Goal: Task Accomplishment & Management: Manage account settings

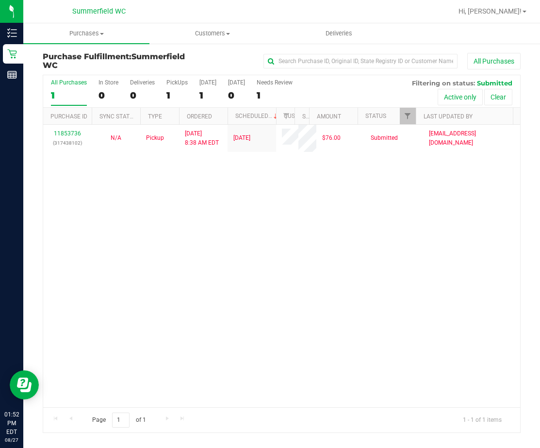
drag, startPoint x: 341, startPoint y: 311, endPoint x: 335, endPoint y: 305, distance: 7.9
click at [338, 308] on div "11853736 (317438102) N/A Pickup [DATE] 8:38 AM EDT 8/27/2025 $76.00 Submitted […" at bounding box center [281, 266] width 477 height 282
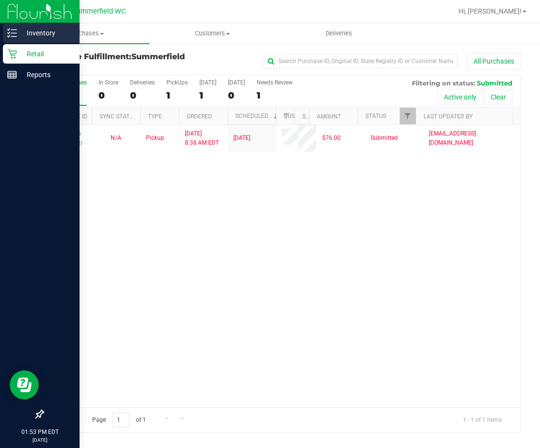
click at [47, 33] on p "Inventory" at bounding box center [46, 33] width 58 height 12
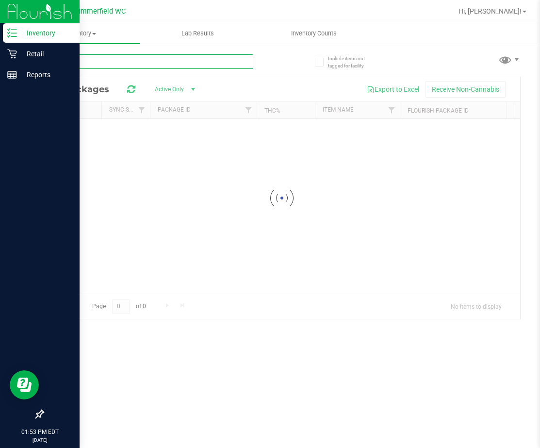
click at [104, 65] on div "Inventory All packages All inventory Waste log Lab Results Inventory Counts" at bounding box center [281, 235] width 517 height 425
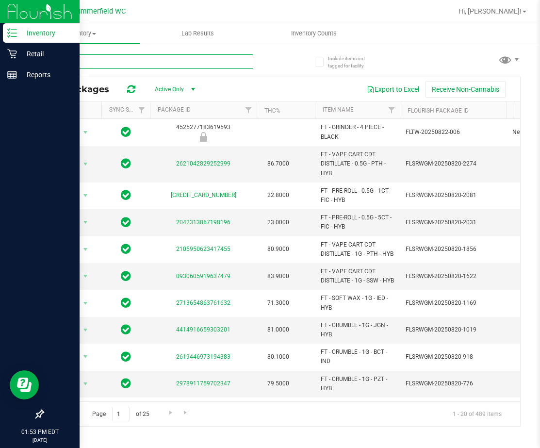
type input "fic"
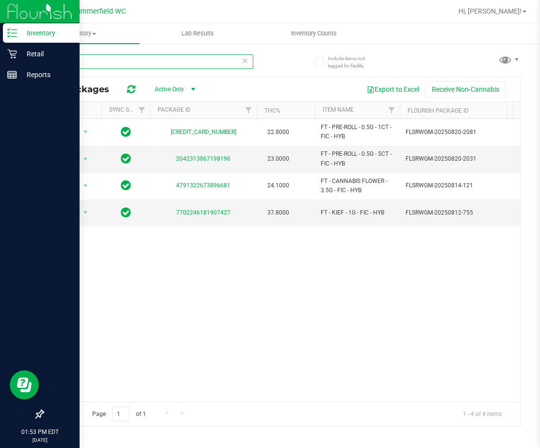
drag, startPoint x: 68, startPoint y: 59, endPoint x: 50, endPoint y: 60, distance: 18.0
click at [50, 60] on input "fic" at bounding box center [148, 61] width 211 height 15
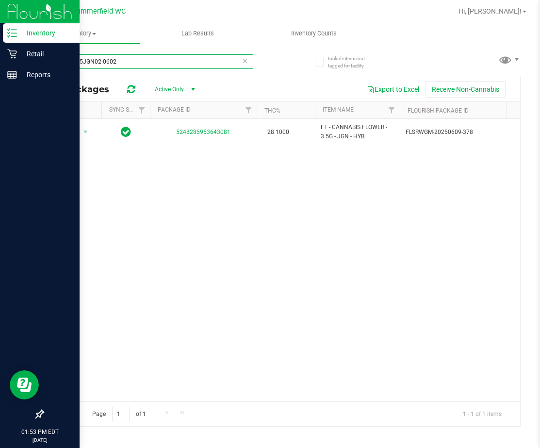
type input "W-MAY25JGN02-0602"
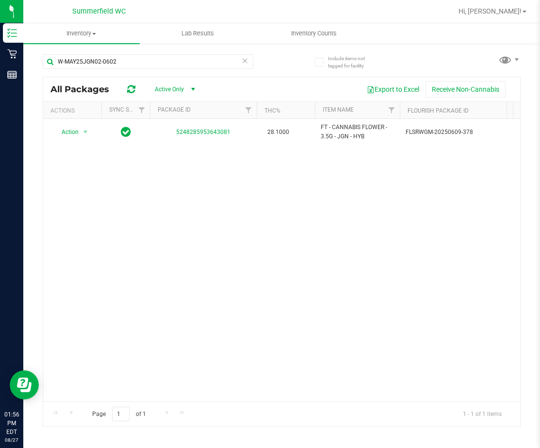
click at [339, 265] on div "Action Action Global inventory Package audit log Print package label Print prod…" at bounding box center [281, 260] width 477 height 282
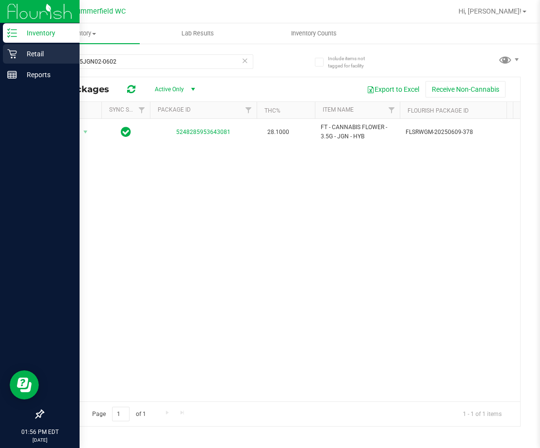
click at [32, 53] on p "Retail" at bounding box center [46, 54] width 58 height 12
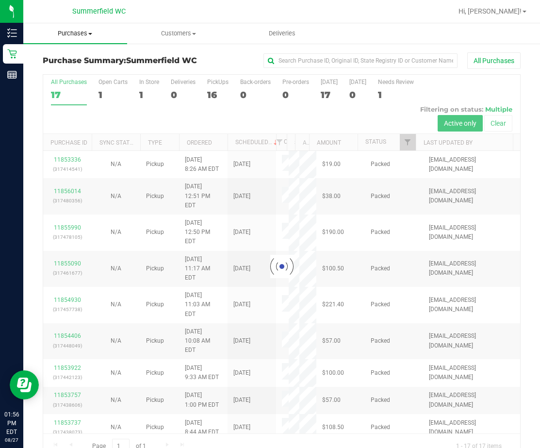
click at [77, 34] on span "Purchases" at bounding box center [75, 33] width 104 height 9
click at [72, 70] on span "Fulfillment" at bounding box center [53, 70] width 60 height 8
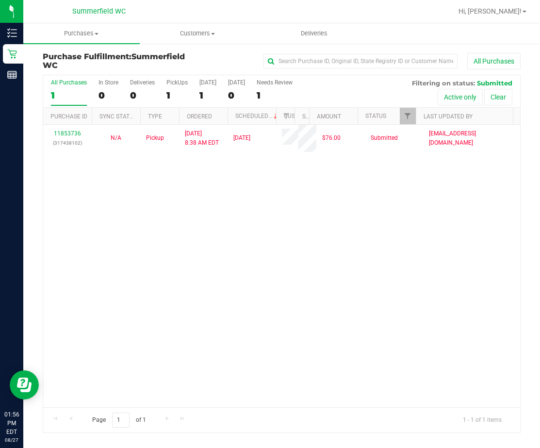
click at [91, 206] on div "11853736 (317438102) N/A Pickup [DATE] 8:38 AM EDT 8/27/2025 $76.00 Submitted […" at bounding box center [281, 266] width 477 height 282
click at [203, 235] on div "11853736 (317438102) N/A Pickup [DATE] 8:38 AM EDT 8/27/2025 $76.00 Submitted […" at bounding box center [281, 266] width 477 height 282
click at [238, 278] on div "11853736 (317438102) N/A Pickup [DATE] 8:38 AM EDT 8/27/2025 $76.00 Submitted […" at bounding box center [281, 266] width 477 height 282
click at [115, 312] on div "11853736 (317438102) N/A Pickup [DATE] 8:38 AM EDT 8/27/2025 $76.00 Submitted […" at bounding box center [281, 266] width 477 height 282
click at [213, 257] on div "11853736 (317438102) N/A Pickup [DATE] 8:38 AM EDT 8/27/2025 $76.00 Submitted […" at bounding box center [281, 266] width 477 height 282
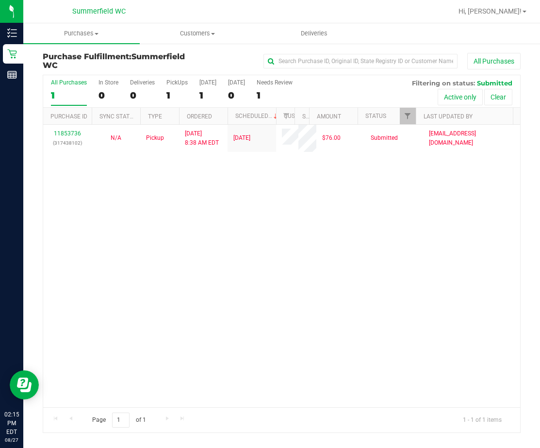
click at [244, 243] on div "11853736 (317438102) N/A Pickup [DATE] 8:38 AM EDT 8/27/2025 $76.00 Submitted […" at bounding box center [281, 266] width 477 height 282
click at [257, 208] on div "11853736 (317438102) N/A Pickup [DATE] 8:38 AM EDT 8/27/2025 $76.00 Submitted […" at bounding box center [281, 266] width 477 height 282
click at [246, 254] on div "11853736 (317438102) N/A Pickup [DATE] 8:38 AM EDT 8/27/2025 $76.00 Submitted […" at bounding box center [281, 266] width 477 height 282
click at [191, 209] on div "11853736 (317438102) N/A Pickup [DATE] 8:38 AM EDT 8/27/2025 $76.00 Submitted […" at bounding box center [281, 266] width 477 height 282
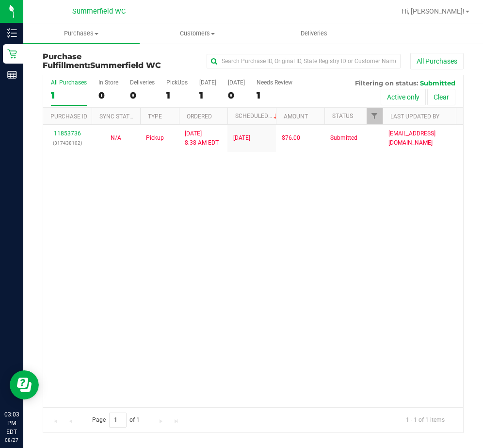
click at [180, 268] on div "11853736 (317438102) N/A Pickup [DATE] 8:38 AM EDT 8/27/2025 $76.00 Submitted […" at bounding box center [253, 266] width 420 height 282
click at [236, 257] on div "11853736 (317438102) N/A Pickup [DATE] 8:38 AM EDT 8/27/2025 $76.00 Submitted […" at bounding box center [253, 266] width 420 height 282
click at [108, 229] on div "11853736 (317438102) N/A Pickup [DATE] 8:38 AM EDT 8/27/2025 $76.00 Submitted […" at bounding box center [253, 266] width 420 height 282
click at [162, 283] on div "11853736 (317438102) N/A Pickup [DATE] 8:38 AM EDT 8/27/2025 $76.00 Submitted […" at bounding box center [253, 266] width 420 height 282
click at [164, 297] on div "11853736 (317438102) N/A Pickup [DATE] 8:38 AM EDT 8/27/2025 $76.00 Submitted […" at bounding box center [253, 266] width 420 height 282
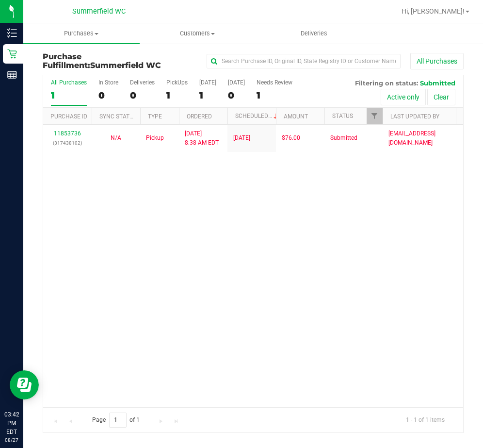
drag, startPoint x: 274, startPoint y: 261, endPoint x: 238, endPoint y: 238, distance: 42.9
click at [273, 261] on div "11853736 (317438102) N/A Pickup [DATE] 8:38 AM EDT 8/27/2025 $76.00 Submitted […" at bounding box center [253, 266] width 420 height 282
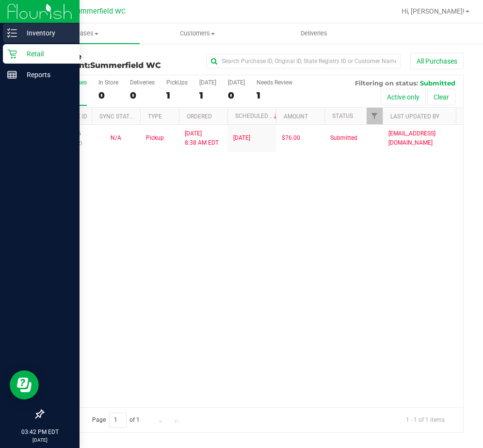
click at [39, 33] on p "Inventory" at bounding box center [46, 33] width 58 height 12
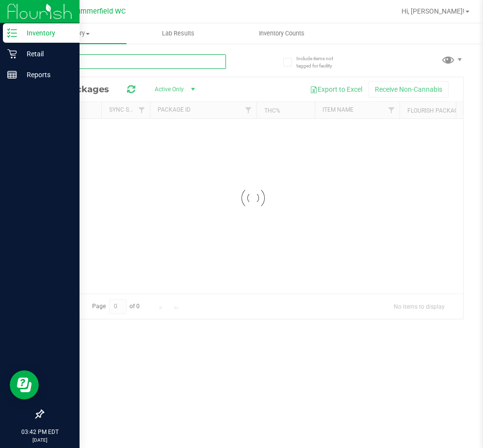
click at [90, 64] on input "text" at bounding box center [134, 61] width 183 height 15
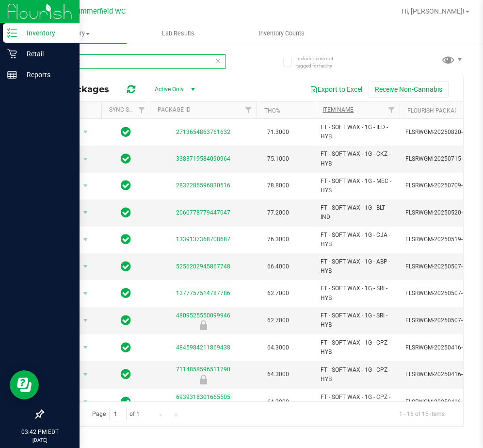
type input "soft wax"
click at [341, 113] on link "Item Name" at bounding box center [338, 109] width 31 height 7
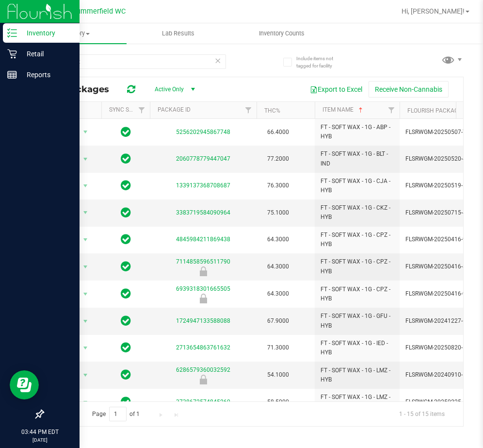
click at [272, 58] on div "soft wax All Packages Active Only Active Only Lab Samples Locked All External I…" at bounding box center [253, 235] width 421 height 381
click at [38, 50] on p "Retail" at bounding box center [46, 54] width 58 height 12
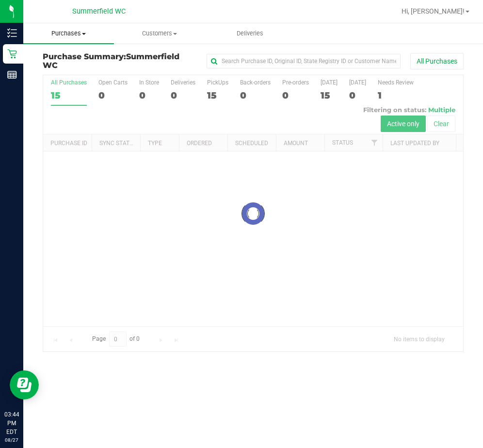
click at [74, 34] on span "Purchases" at bounding box center [68, 33] width 91 height 9
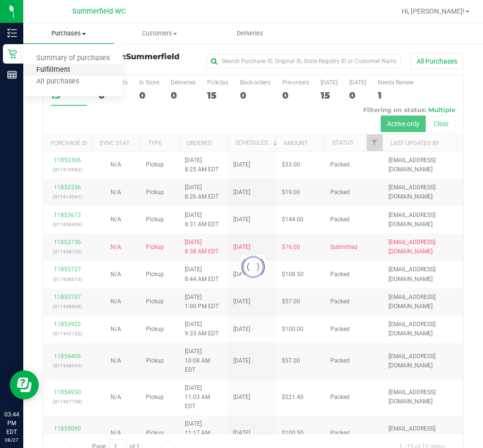
click at [72, 68] on span "Fulfillment" at bounding box center [53, 70] width 60 height 8
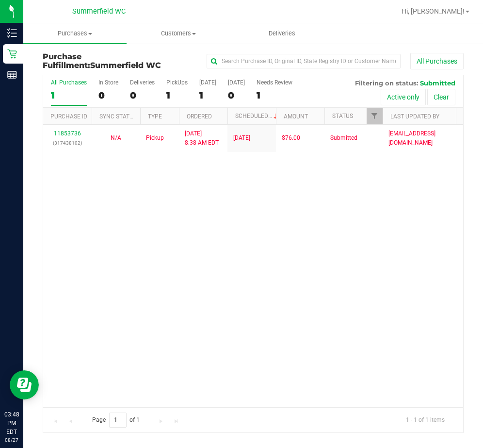
click at [247, 229] on div "11853736 (317438102) N/A Pickup [DATE] 8:38 AM EDT 8/27/2025 $76.00 Submitted […" at bounding box center [253, 266] width 420 height 282
drag, startPoint x: 132, startPoint y: 227, endPoint x: 141, endPoint y: 198, distance: 29.9
click at [136, 223] on div "11853736 (317438102) N/A Pickup [DATE] 8:38 AM EDT 8/27/2025 $76.00 Submitted […" at bounding box center [253, 266] width 420 height 282
click at [213, 284] on div "11853736 (317438102) N/A Pickup [DATE] 8:38 AM EDT 8/27/2025 $76.00 Submitted […" at bounding box center [253, 266] width 420 height 282
click at [128, 228] on div "11853736 (317438102) N/A Pickup [DATE] 8:38 AM EDT 8/27/2025 $76.00 Submitted […" at bounding box center [253, 266] width 420 height 282
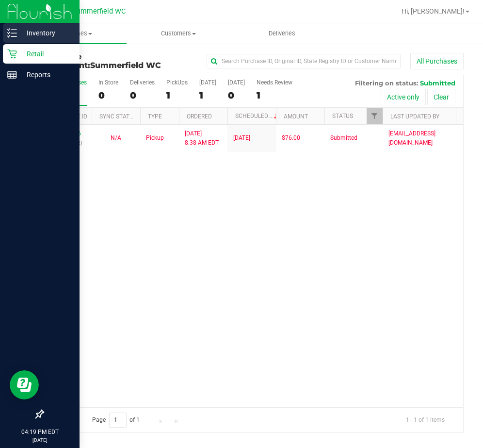
click at [36, 33] on p "Inventory" at bounding box center [46, 33] width 58 height 12
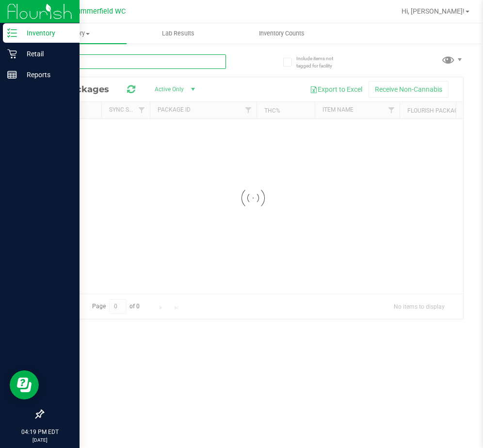
click at [102, 62] on div "Inventory All packages All inventory Waste log Lab Results Inventory Counts" at bounding box center [253, 235] width 460 height 425
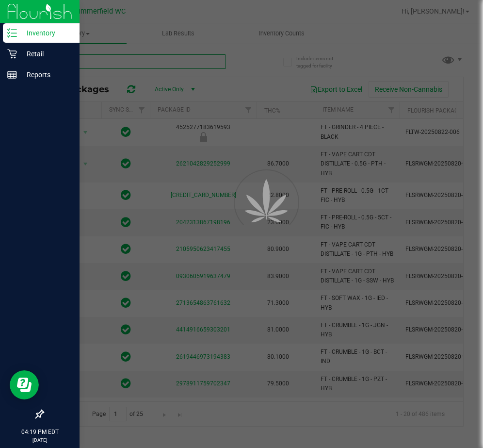
type input "[DATE]"
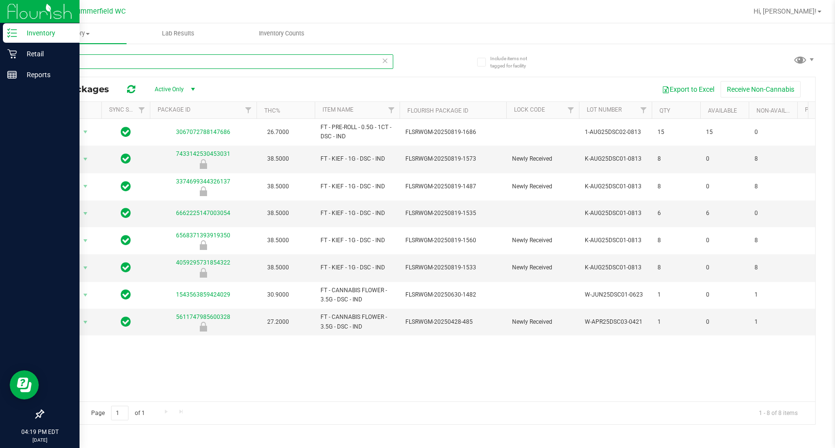
type input "dsc"
click at [344, 348] on div "Action Action Global inventory Package audit log Print package label Print prod…" at bounding box center [429, 260] width 772 height 282
drag, startPoint x: 72, startPoint y: 62, endPoint x: 52, endPoint y: 59, distance: 19.7
click at [52, 59] on input "dsc" at bounding box center [218, 61] width 351 height 15
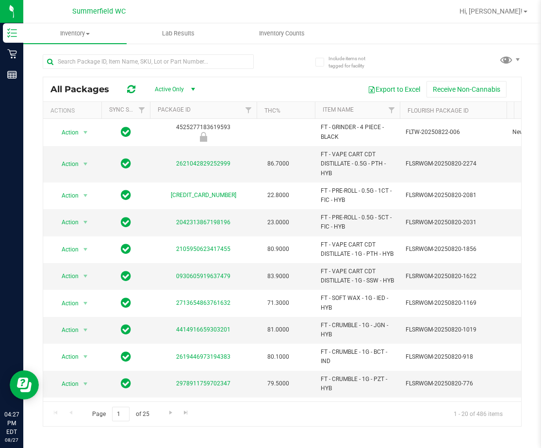
click at [291, 68] on div "All Packages Active Only Active Only Lab Samples Locked All External Internal E…" at bounding box center [282, 235] width 479 height 381
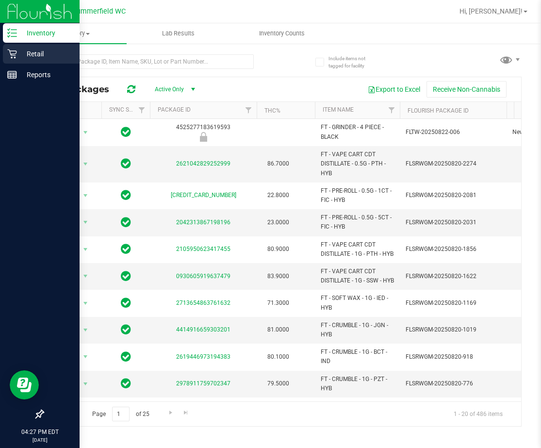
click at [31, 50] on p "Retail" at bounding box center [46, 54] width 58 height 12
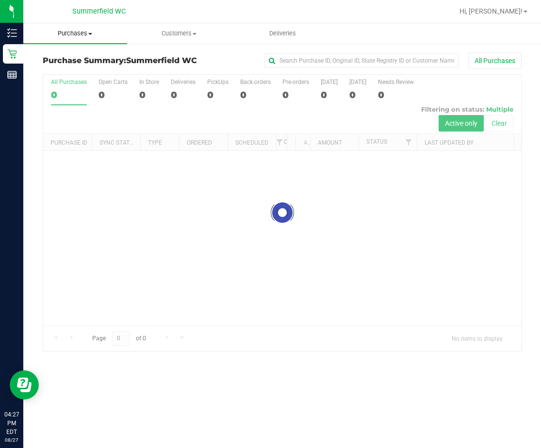
click at [77, 33] on span "Purchases" at bounding box center [75, 33] width 104 height 9
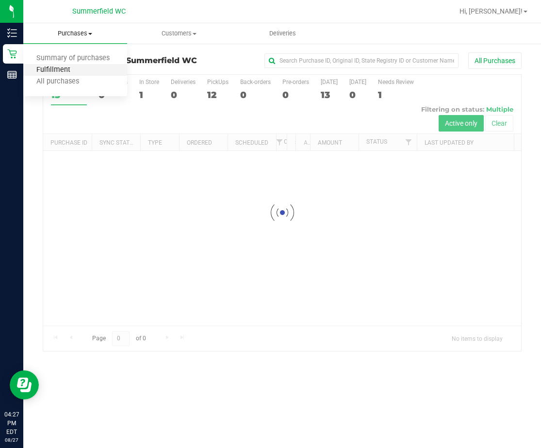
click at [61, 71] on span "Fulfillment" at bounding box center [53, 70] width 60 height 8
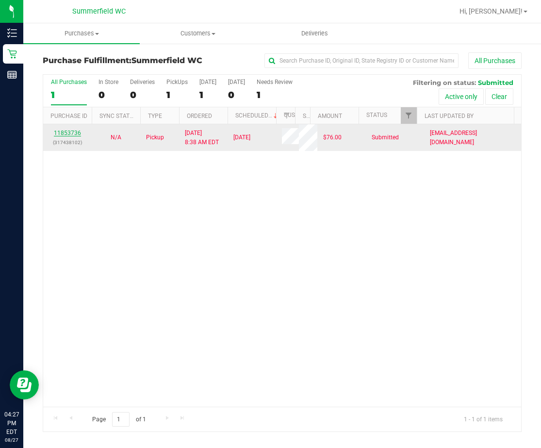
click at [71, 133] on link "11853736" at bounding box center [67, 133] width 27 height 7
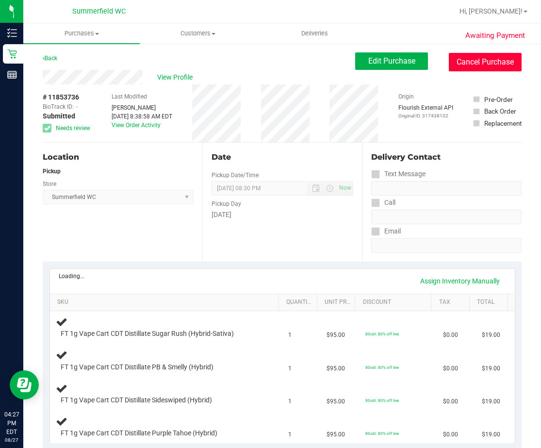
click at [481, 65] on button "Cancel Purchase" at bounding box center [485, 62] width 73 height 18
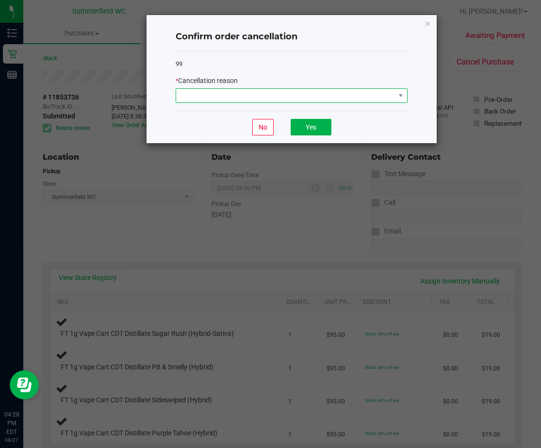
click at [299, 97] on span at bounding box center [285, 96] width 219 height 14
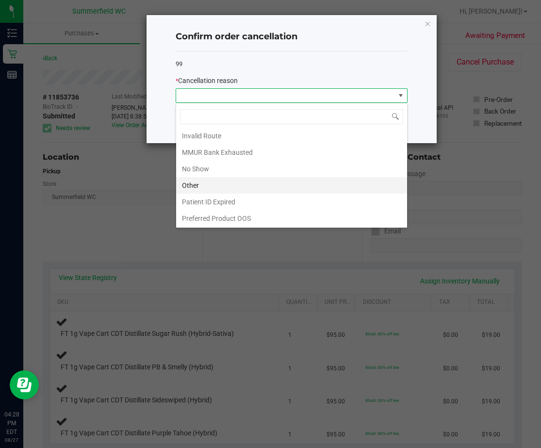
scroll to position [51, 0]
click at [231, 186] on li "Other" at bounding box center [291, 185] width 231 height 16
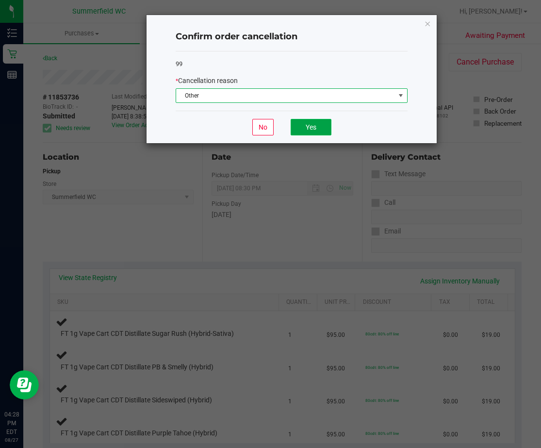
click at [315, 124] on button "Yes" at bounding box center [311, 127] width 41 height 16
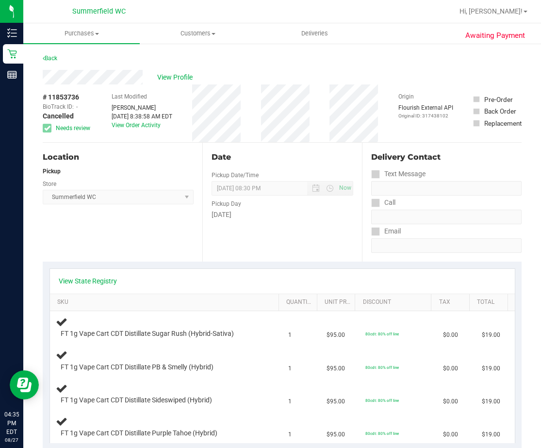
click at [164, 159] on div "Location" at bounding box center [118, 157] width 151 height 12
click at [207, 54] on div "Back" at bounding box center [282, 60] width 479 height 17
click at [82, 33] on span "Purchases" at bounding box center [81, 33] width 116 height 9
click at [72, 69] on span "Fulfillment" at bounding box center [53, 70] width 60 height 8
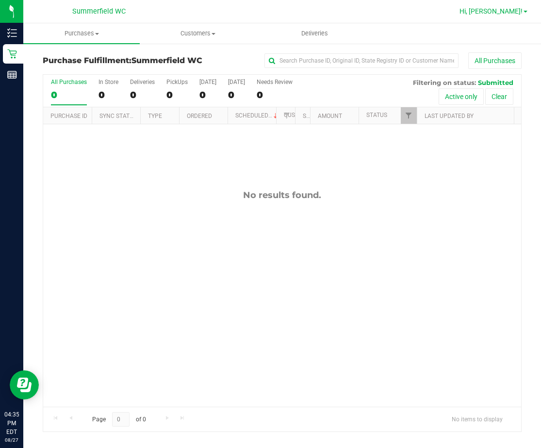
click at [507, 14] on span "Hi, [PERSON_NAME]!" at bounding box center [490, 11] width 63 height 8
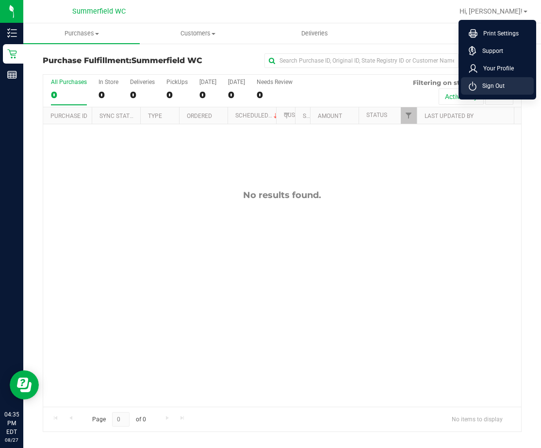
click at [487, 85] on span "Sign Out" at bounding box center [490, 86] width 28 height 10
